Goal: Task Accomplishment & Management: Use online tool/utility

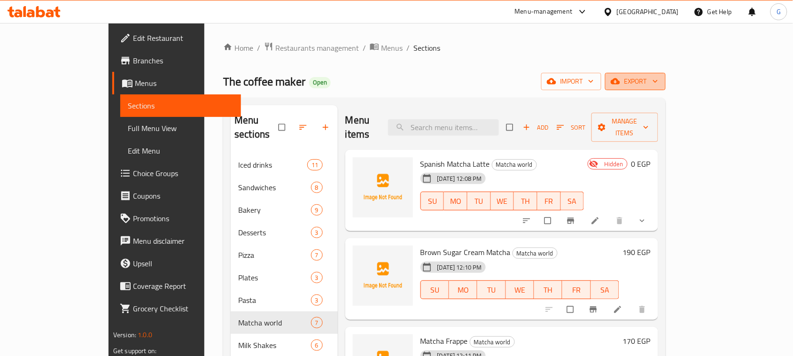
click at [620, 80] on icon "button" at bounding box center [615, 82] width 9 height 6
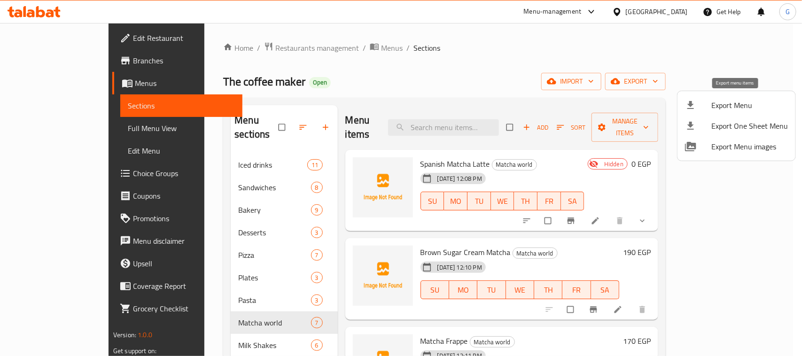
click at [733, 108] on span "Export Menu" at bounding box center [750, 105] width 77 height 11
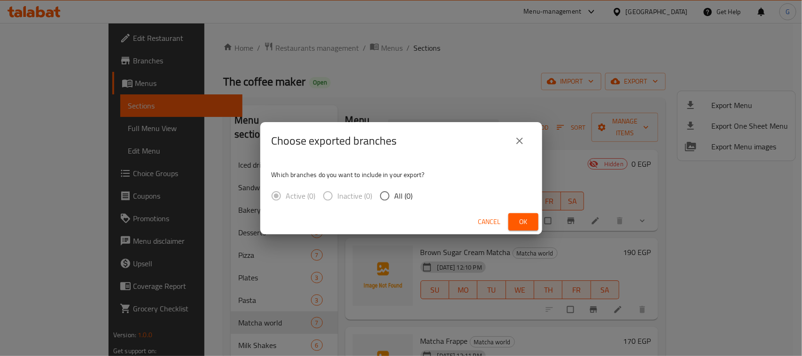
click at [529, 224] on span "Ok" at bounding box center [523, 222] width 15 height 12
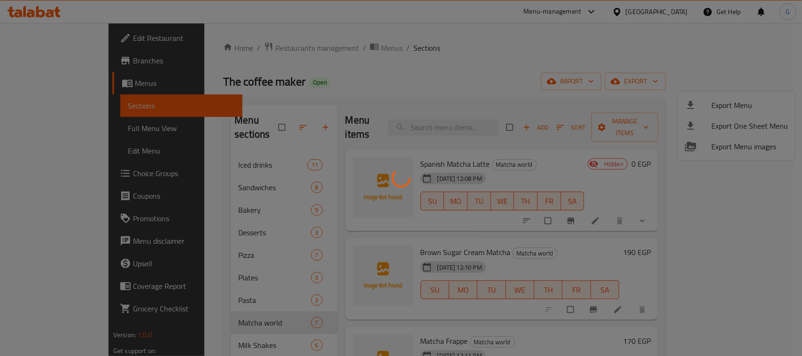
click at [543, 37] on div at bounding box center [401, 178] width 802 height 356
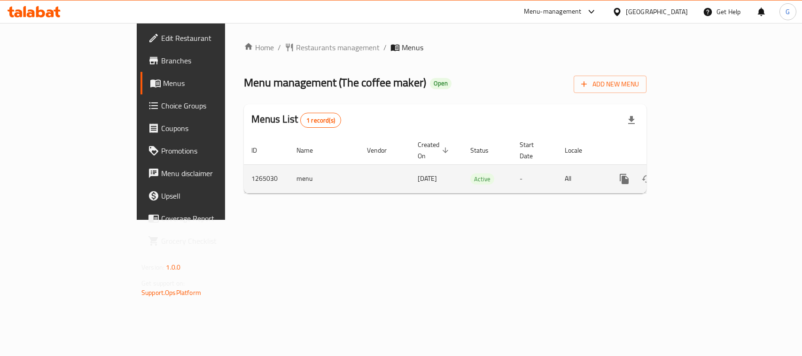
click at [698, 173] on icon "enhanced table" at bounding box center [692, 178] width 11 height 11
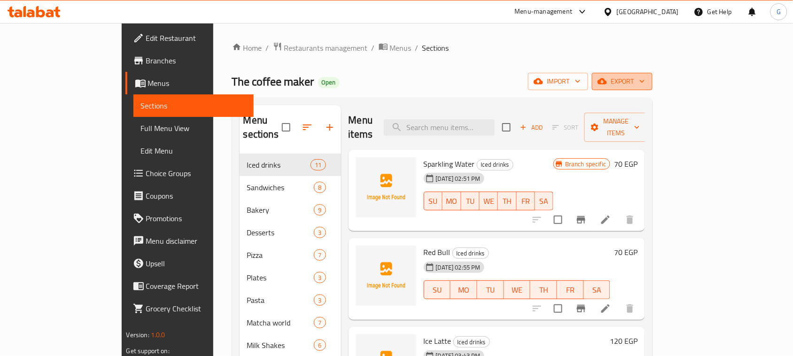
click at [645, 83] on span "export" at bounding box center [623, 82] width 46 height 12
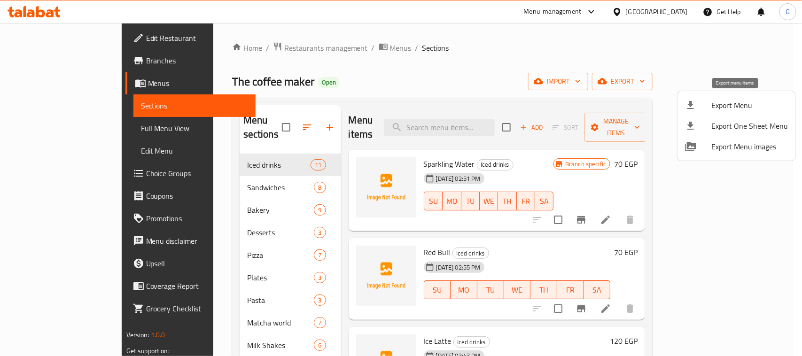
click at [726, 106] on span "Export Menu" at bounding box center [750, 105] width 77 height 11
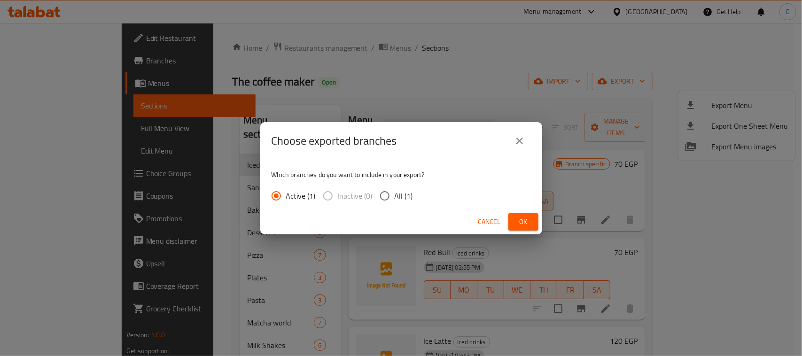
click at [526, 219] on span "Ok" at bounding box center [523, 222] width 15 height 12
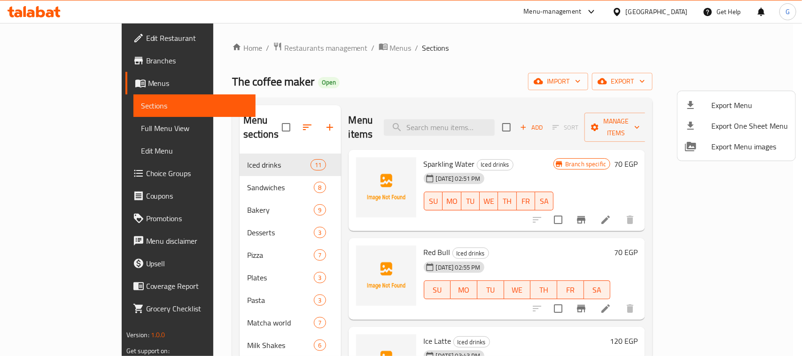
click at [769, 36] on div at bounding box center [401, 178] width 802 height 356
